Goal: Book appointment/travel/reservation

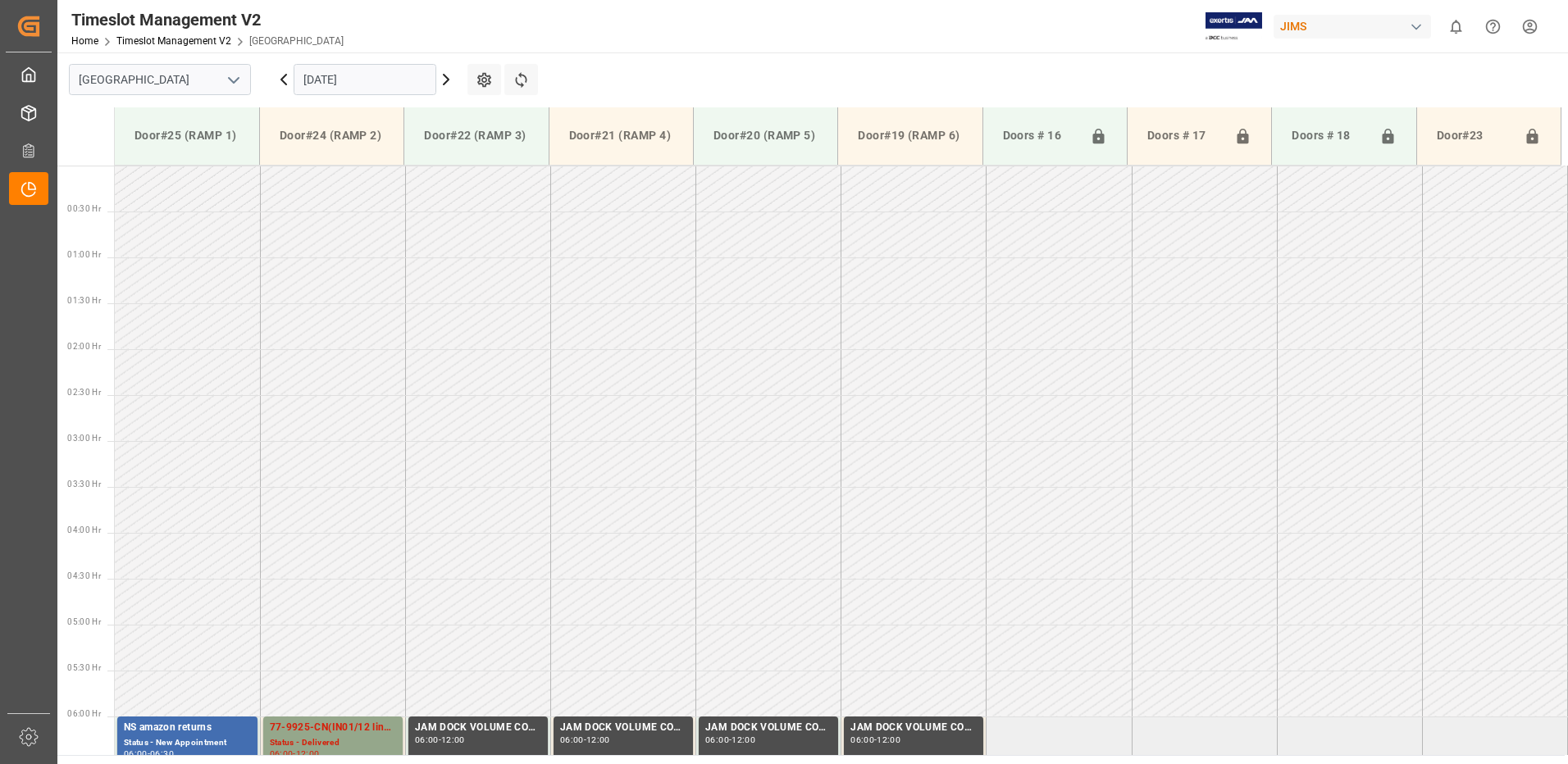
scroll to position [541, 0]
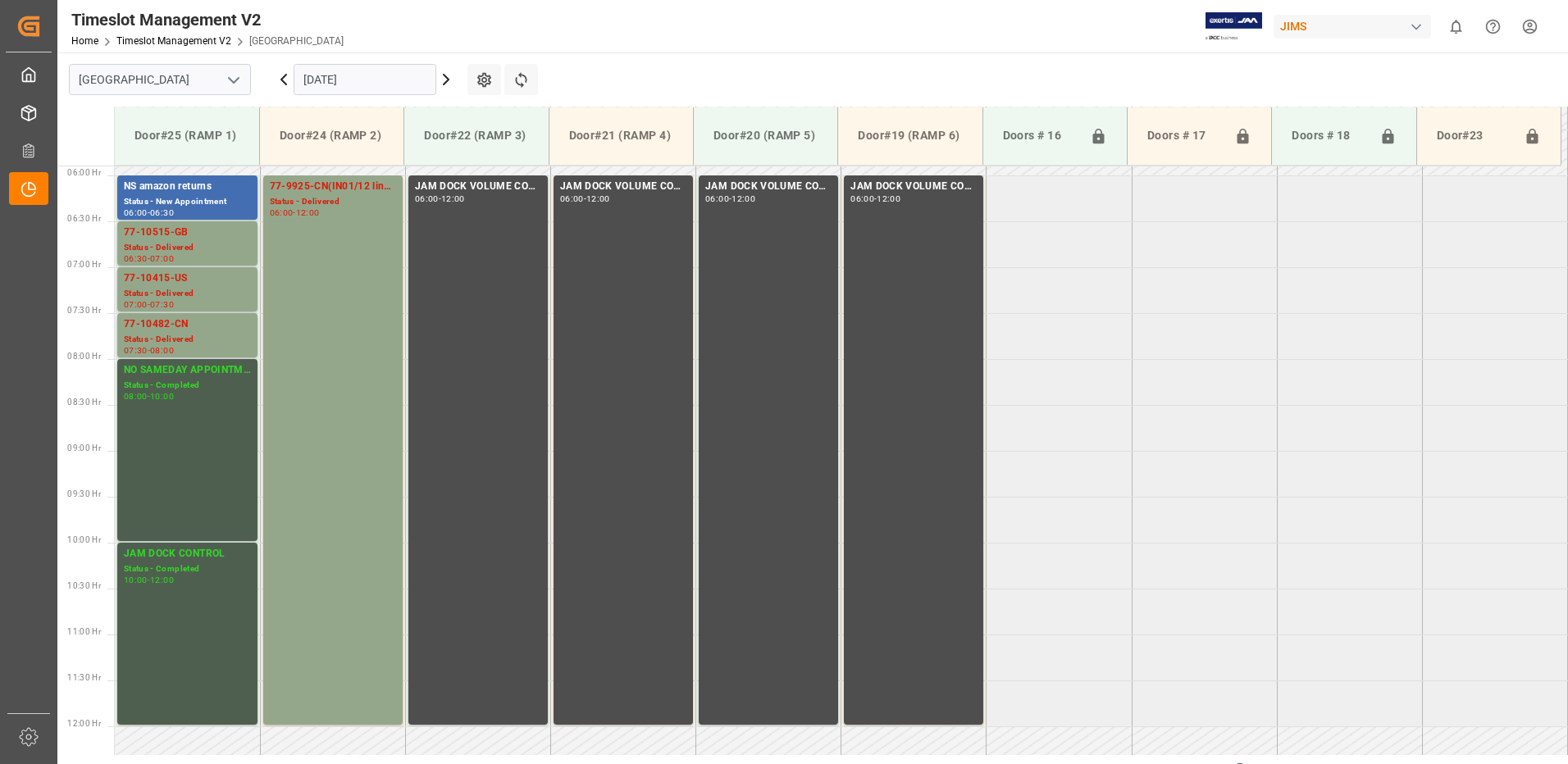
click at [380, 78] on input "[DATE]" at bounding box center [364, 80] width 142 height 32
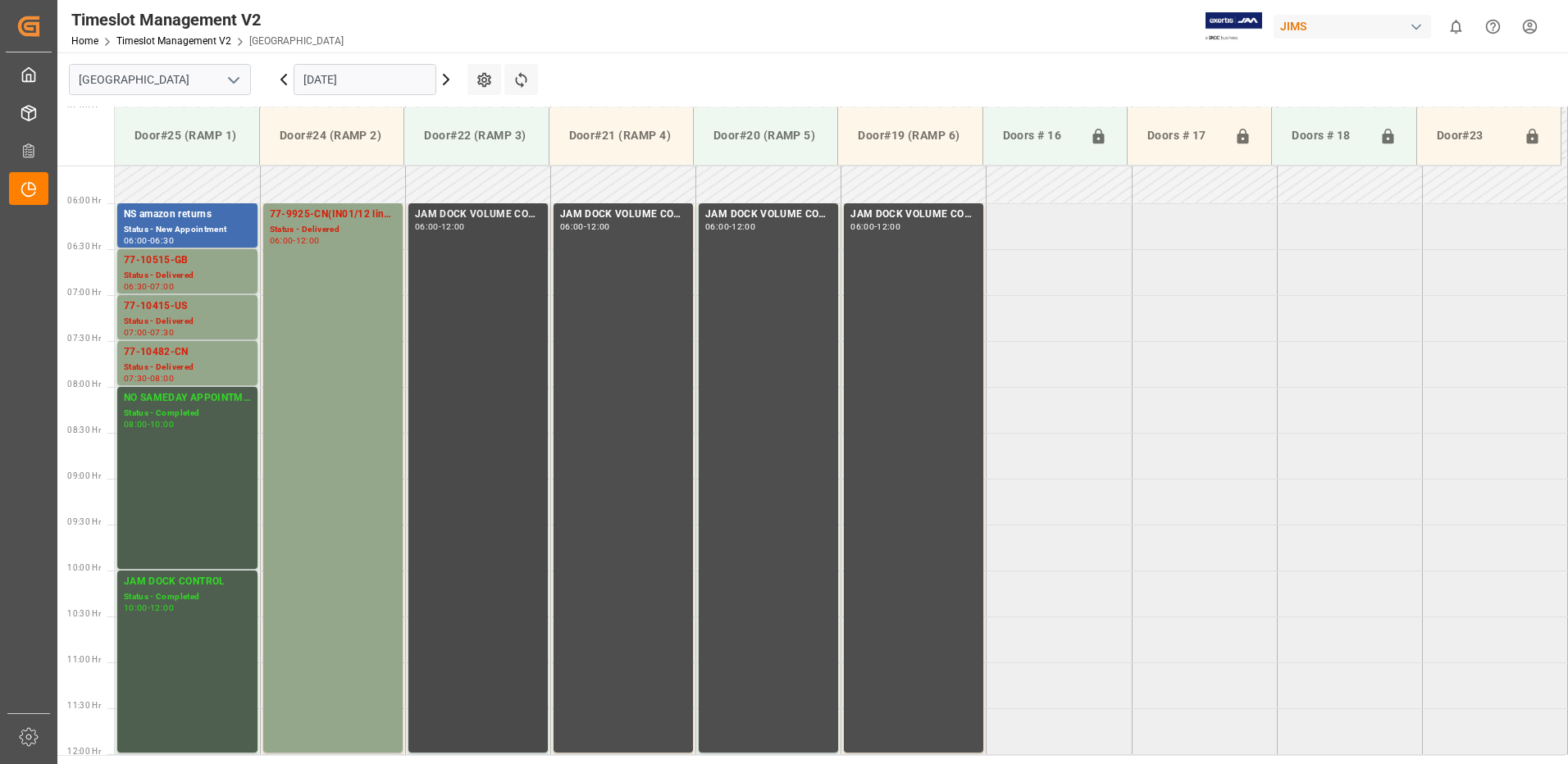
scroll to position [498, 0]
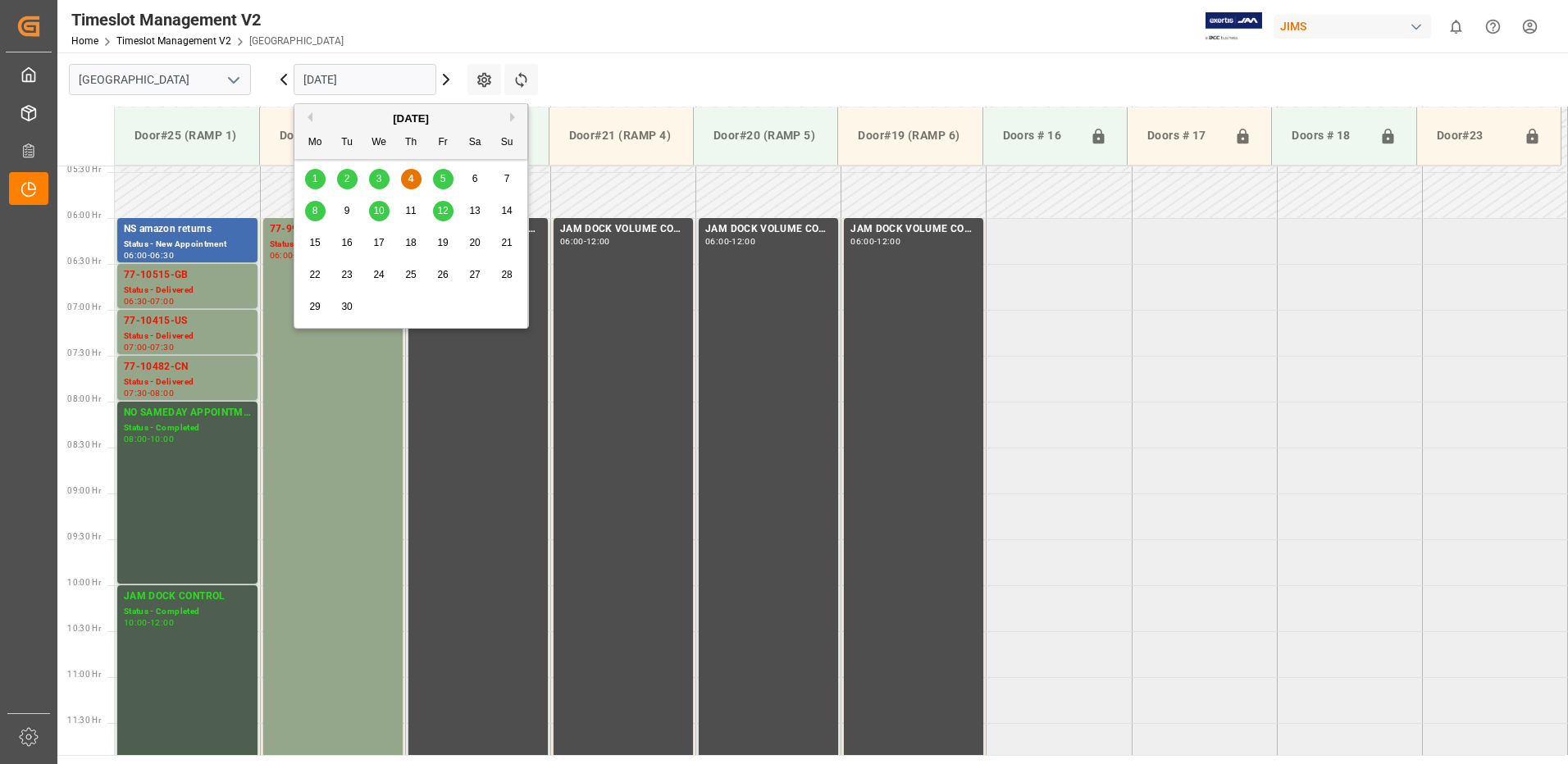
click at [380, 83] on input "[DATE]" at bounding box center [364, 80] width 142 height 32
click at [314, 212] on span "8" at bounding box center [315, 211] width 6 height 12
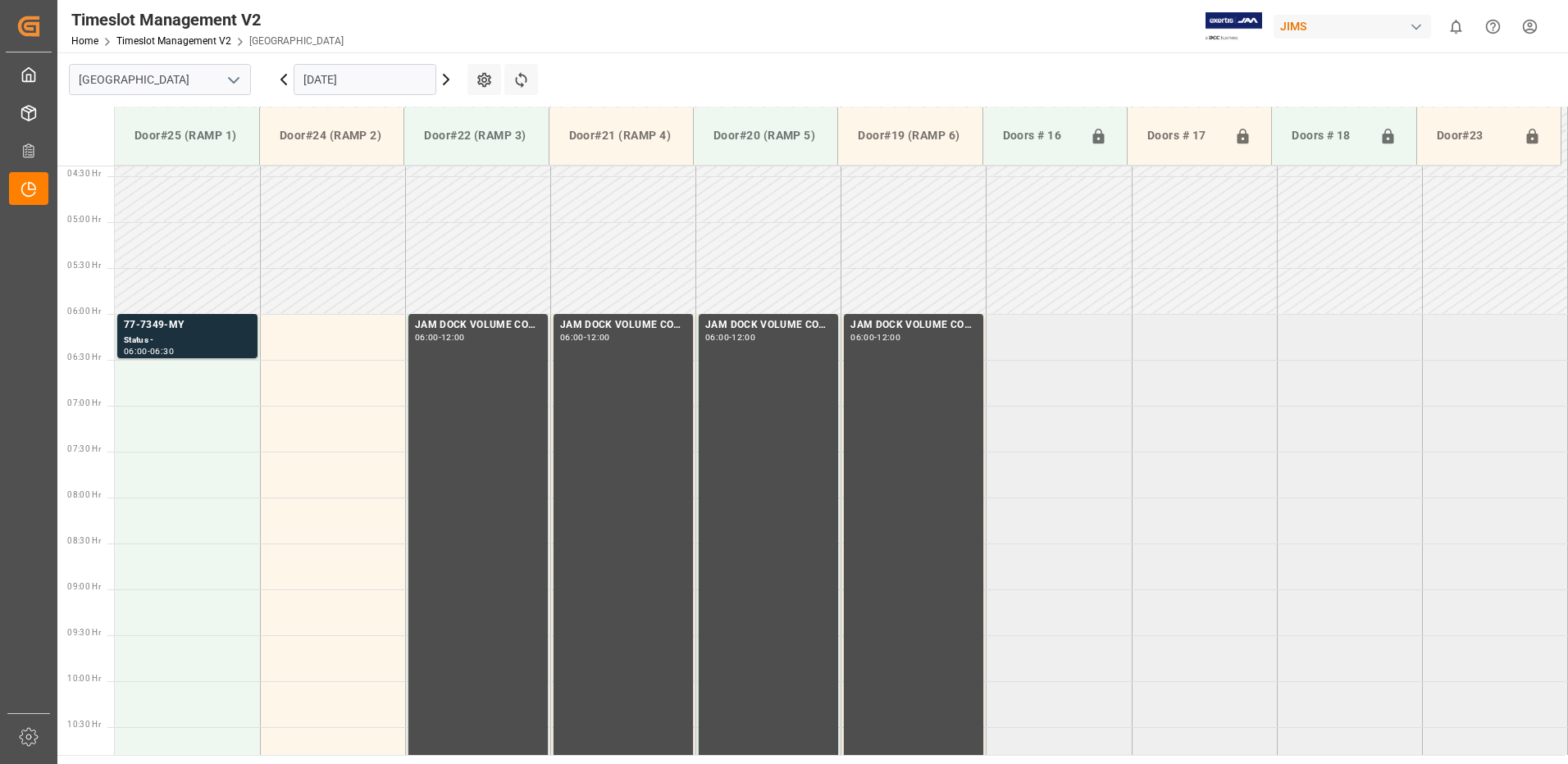
scroll to position [335, 0]
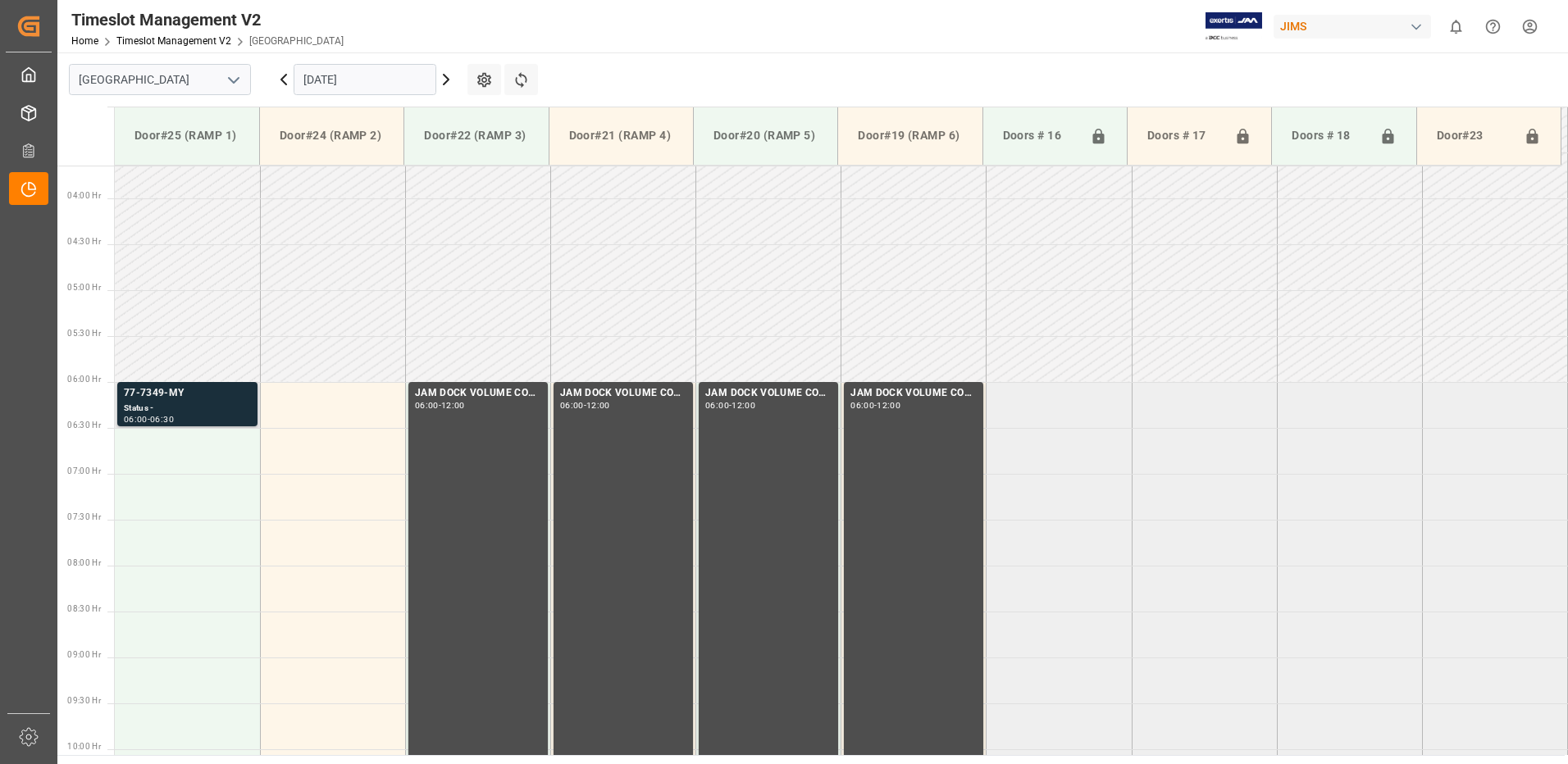
click at [172, 403] on div "Status -" at bounding box center [187, 409] width 127 height 14
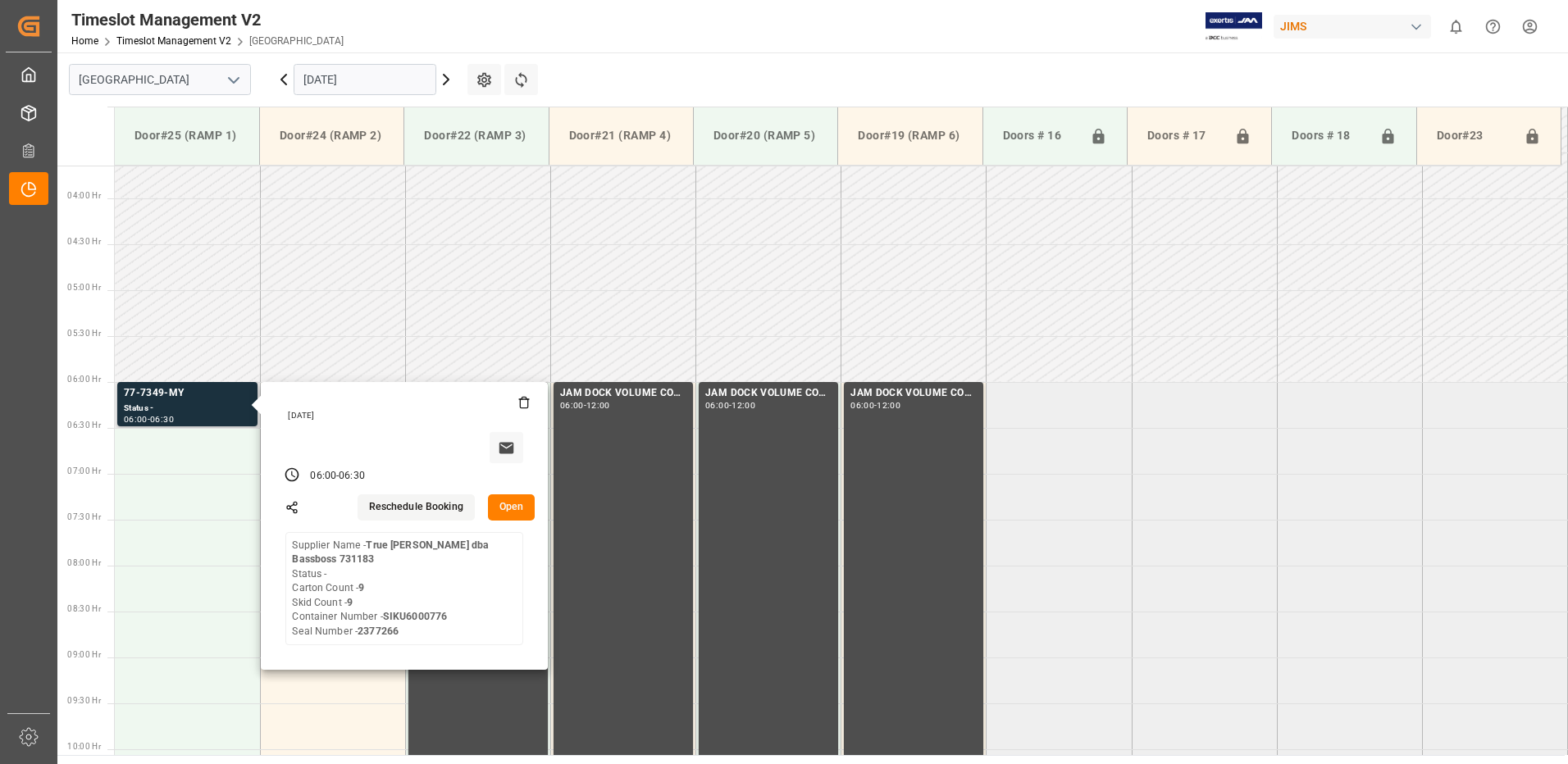
click at [510, 507] on button "Open" at bounding box center [511, 507] width 47 height 27
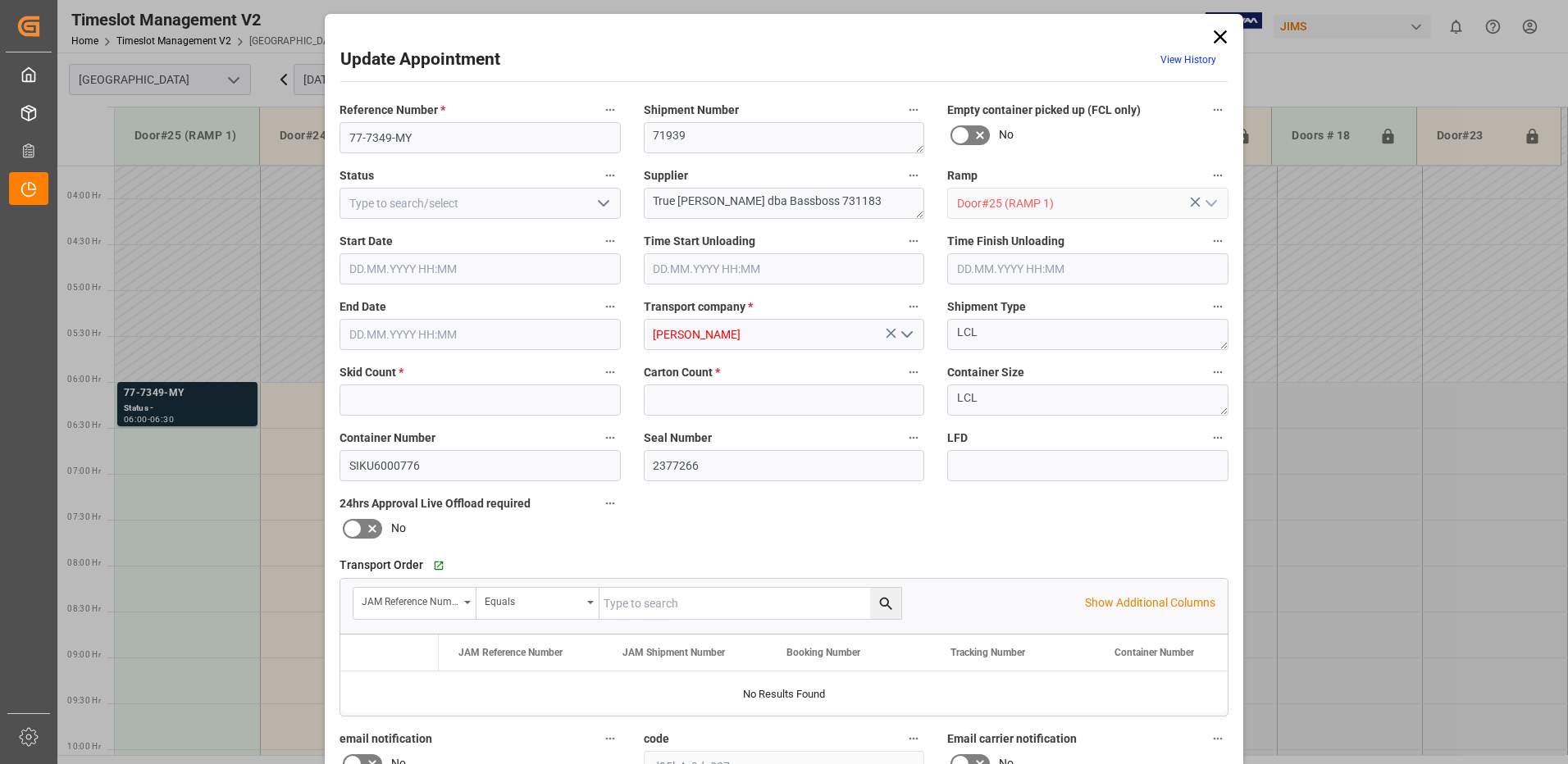
type input "9"
type input "[DATE] 06:00"
type input "[DATE] 06:30"
type input "[DATE] 14:51"
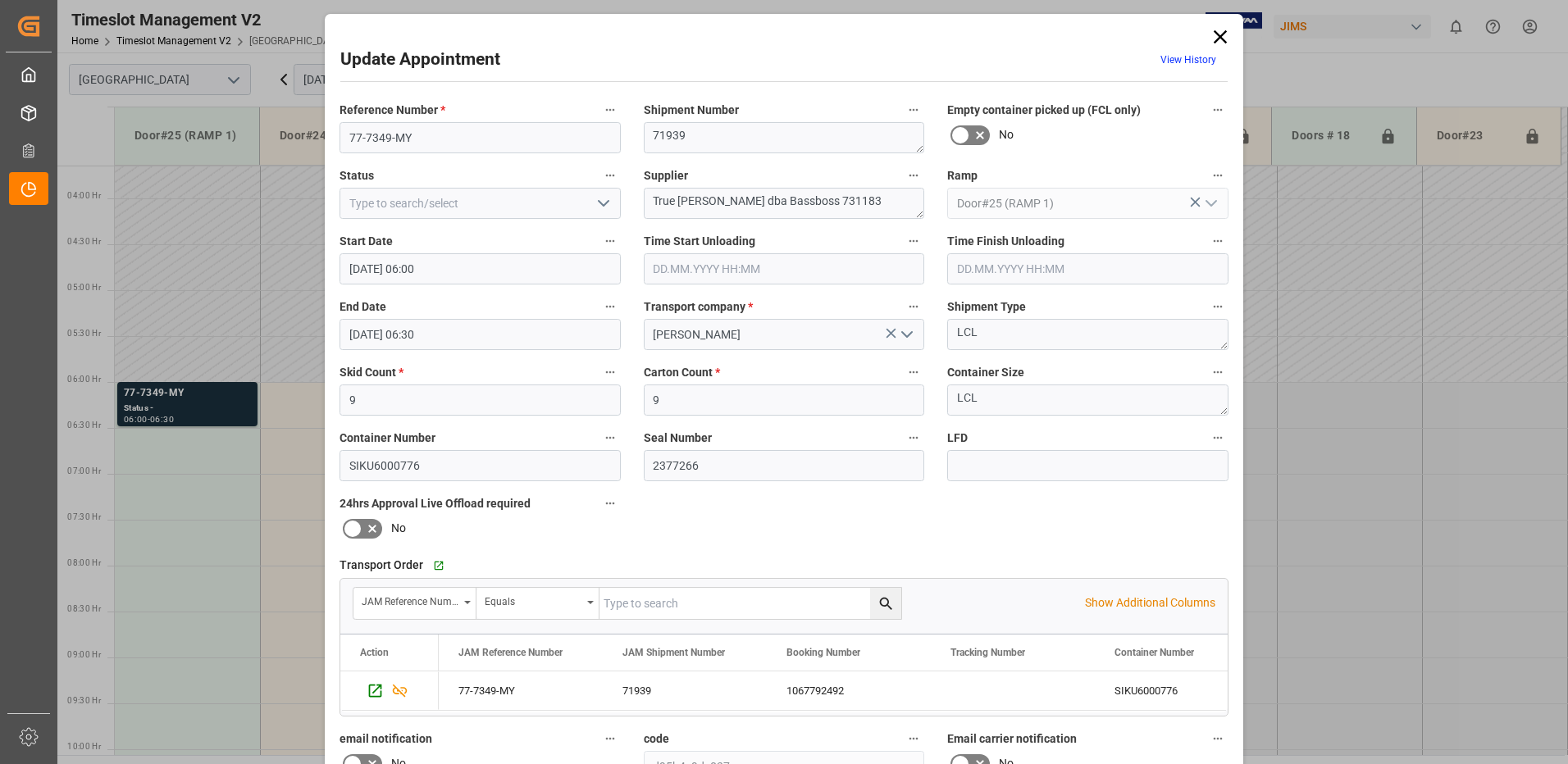
click at [599, 202] on icon "open menu" at bounding box center [603, 203] width 20 height 20
click at [565, 345] on div "New Appointment" at bounding box center [480, 349] width 279 height 37
type input "New Appointment"
drag, startPoint x: 893, startPoint y: 201, endPoint x: 769, endPoint y: 198, distance: 124.0
click at [769, 198] on textarea "True [PERSON_NAME] dba Bassboss 731183" at bounding box center [784, 203] width 281 height 32
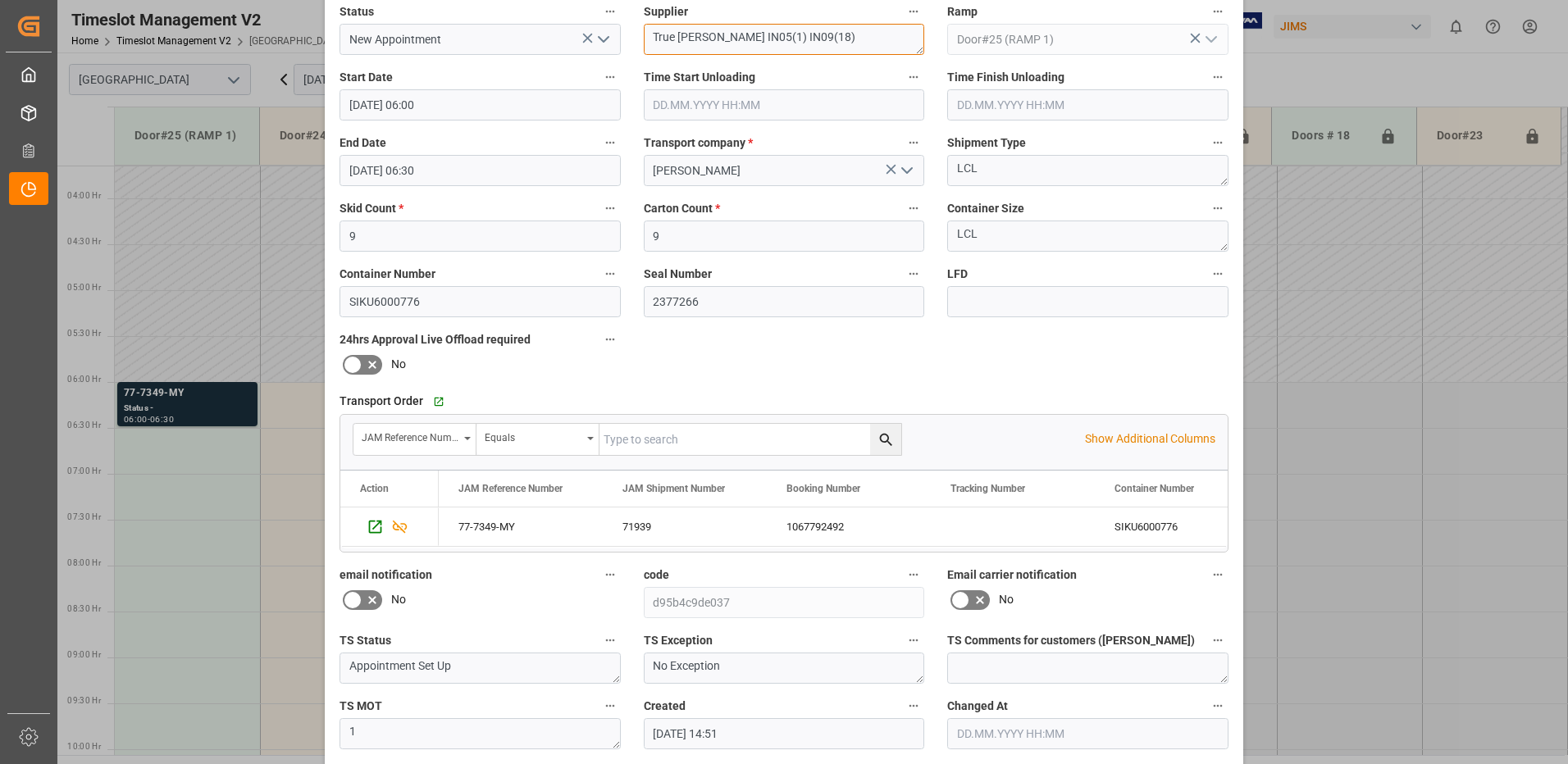
scroll to position [233, 0]
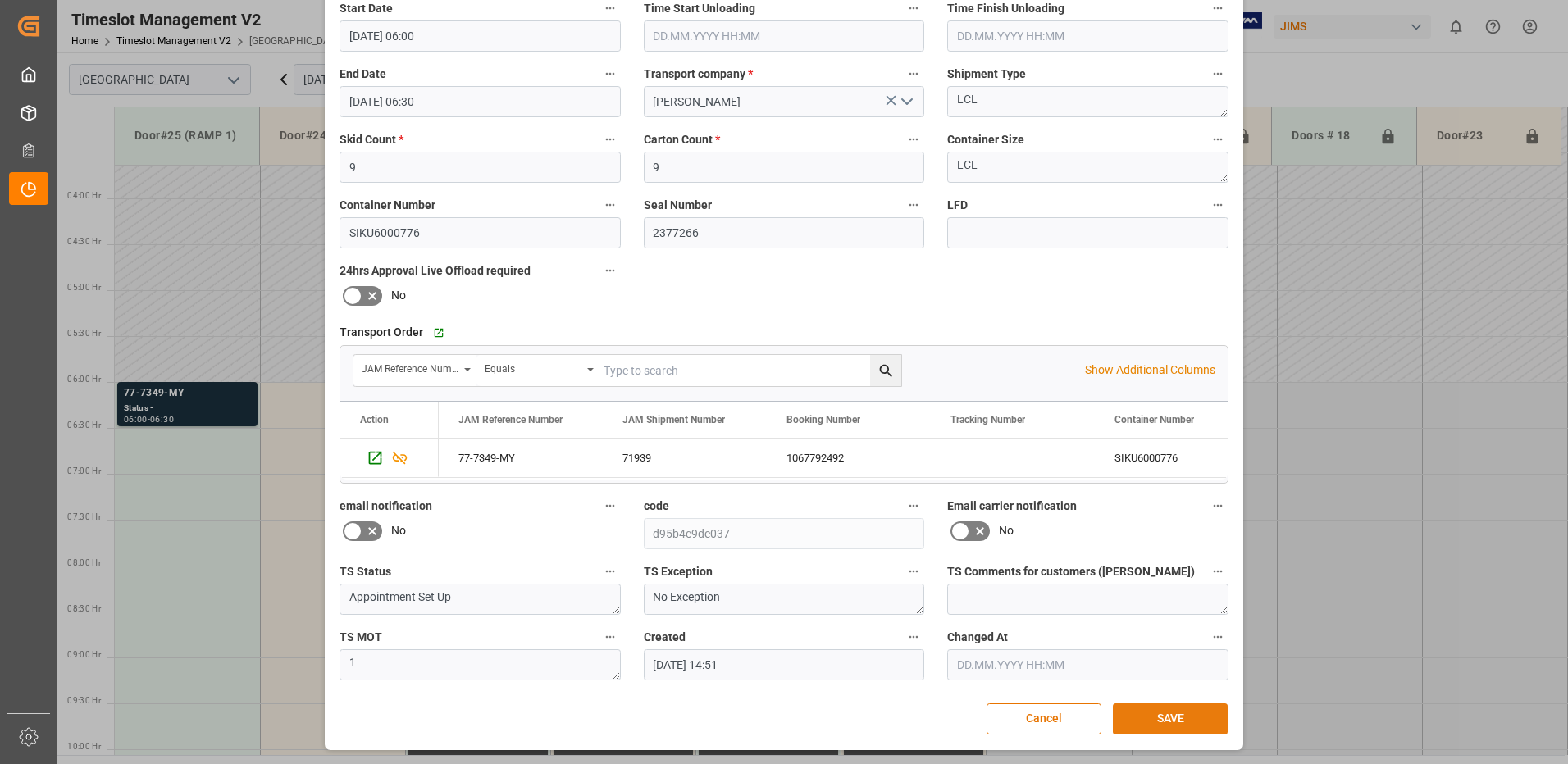
type textarea "True [PERSON_NAME] IN05(1) IN09(18)"
click at [1162, 723] on button "SAVE" at bounding box center [1170, 719] width 115 height 32
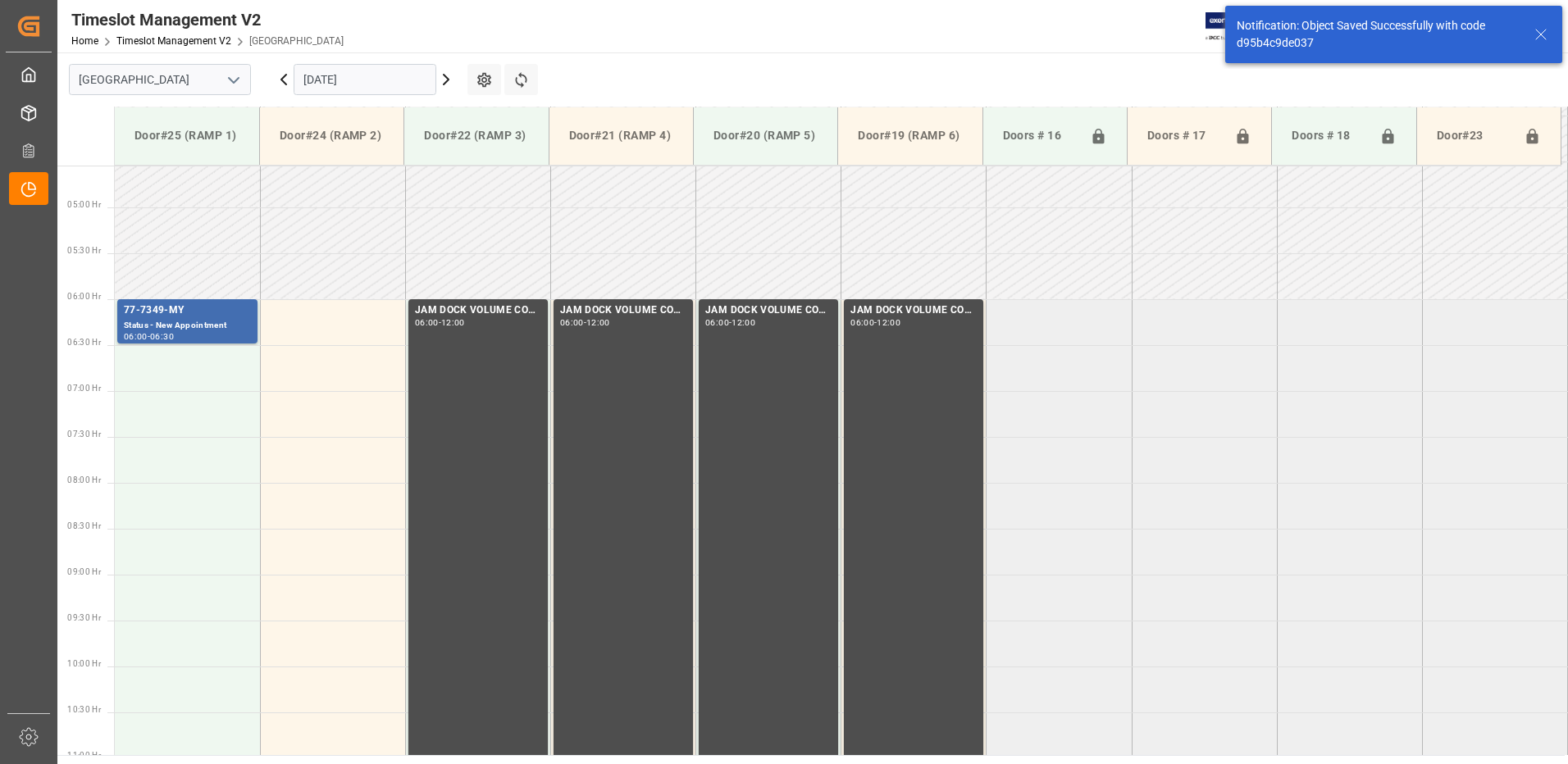
scroll to position [449, 0]
